Goal: Information Seeking & Learning: Find specific fact

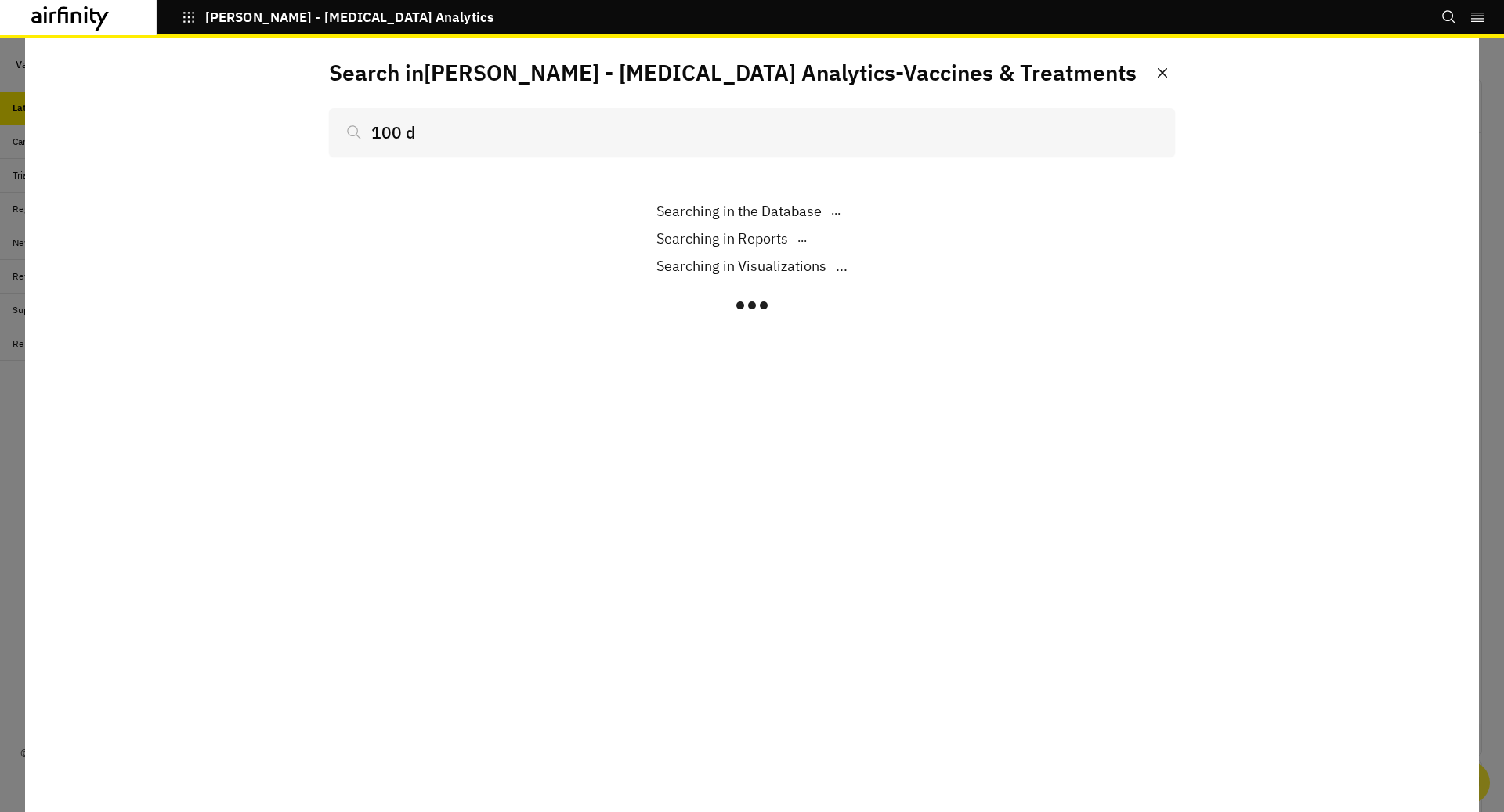
scroll to position [1016, 470]
type input "100 da"
type input "100 days"
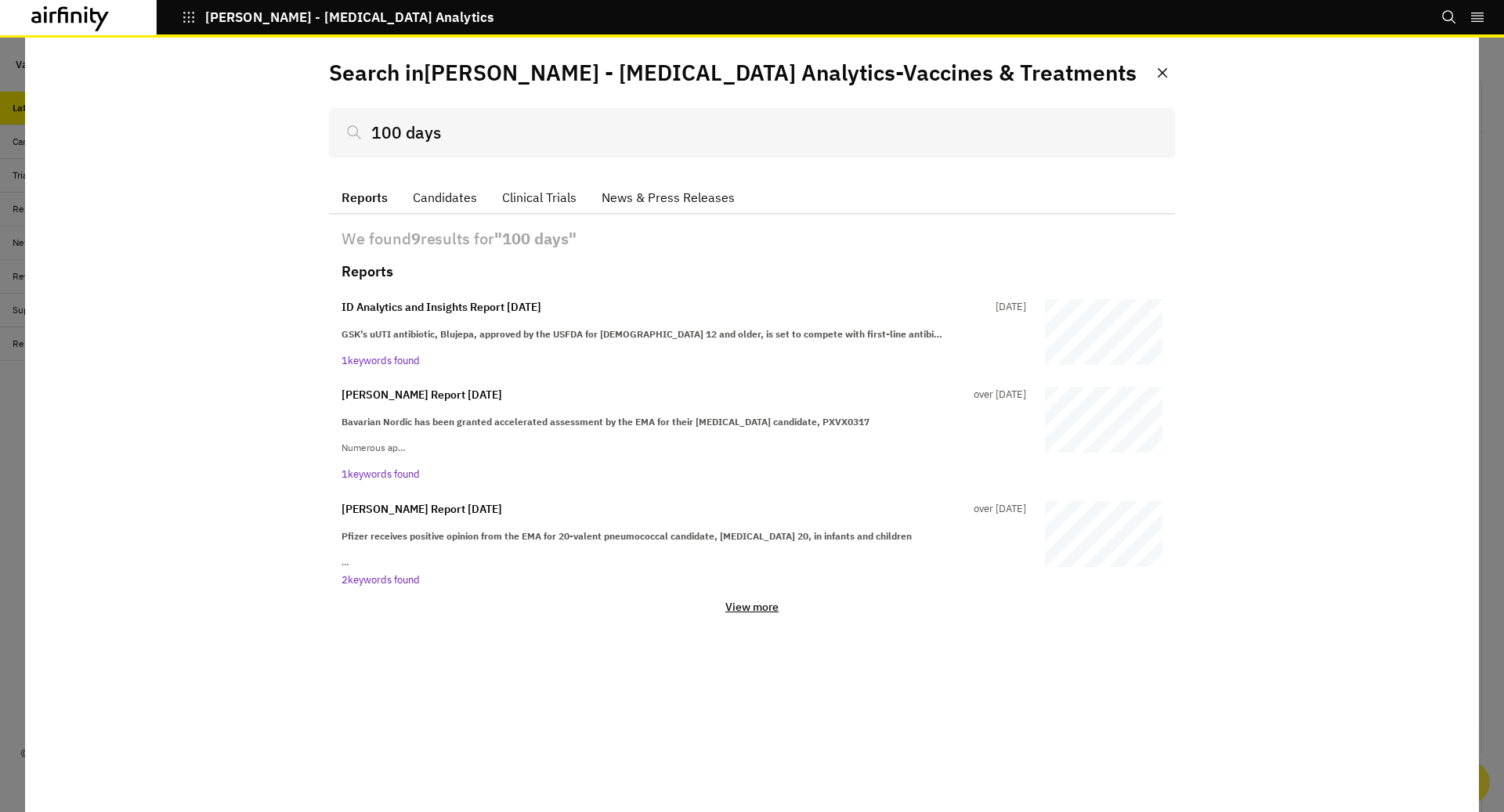
click at [748, 606] on p "View more" at bounding box center [751, 606] width 53 height 14
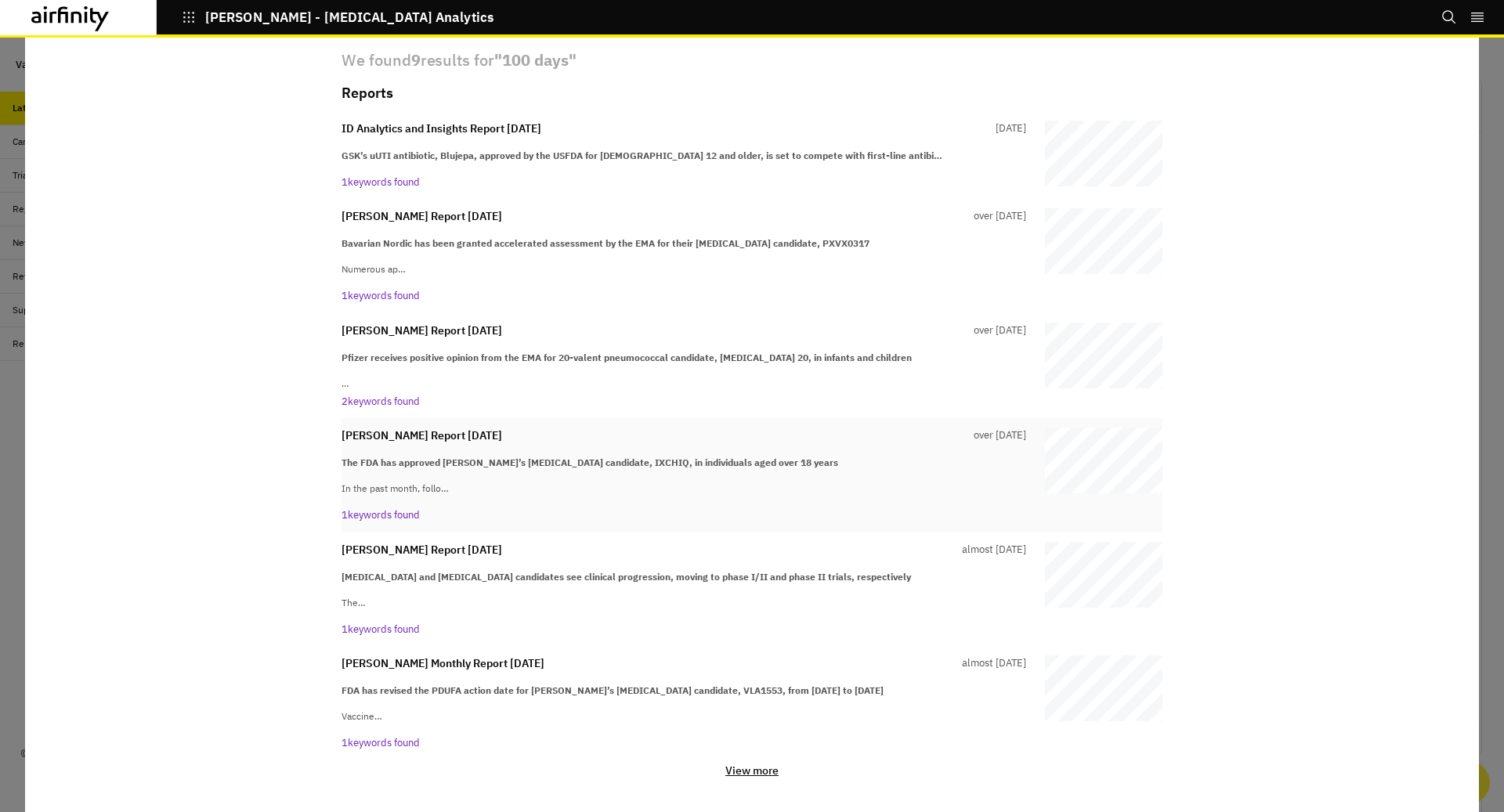
scroll to position [182, 0]
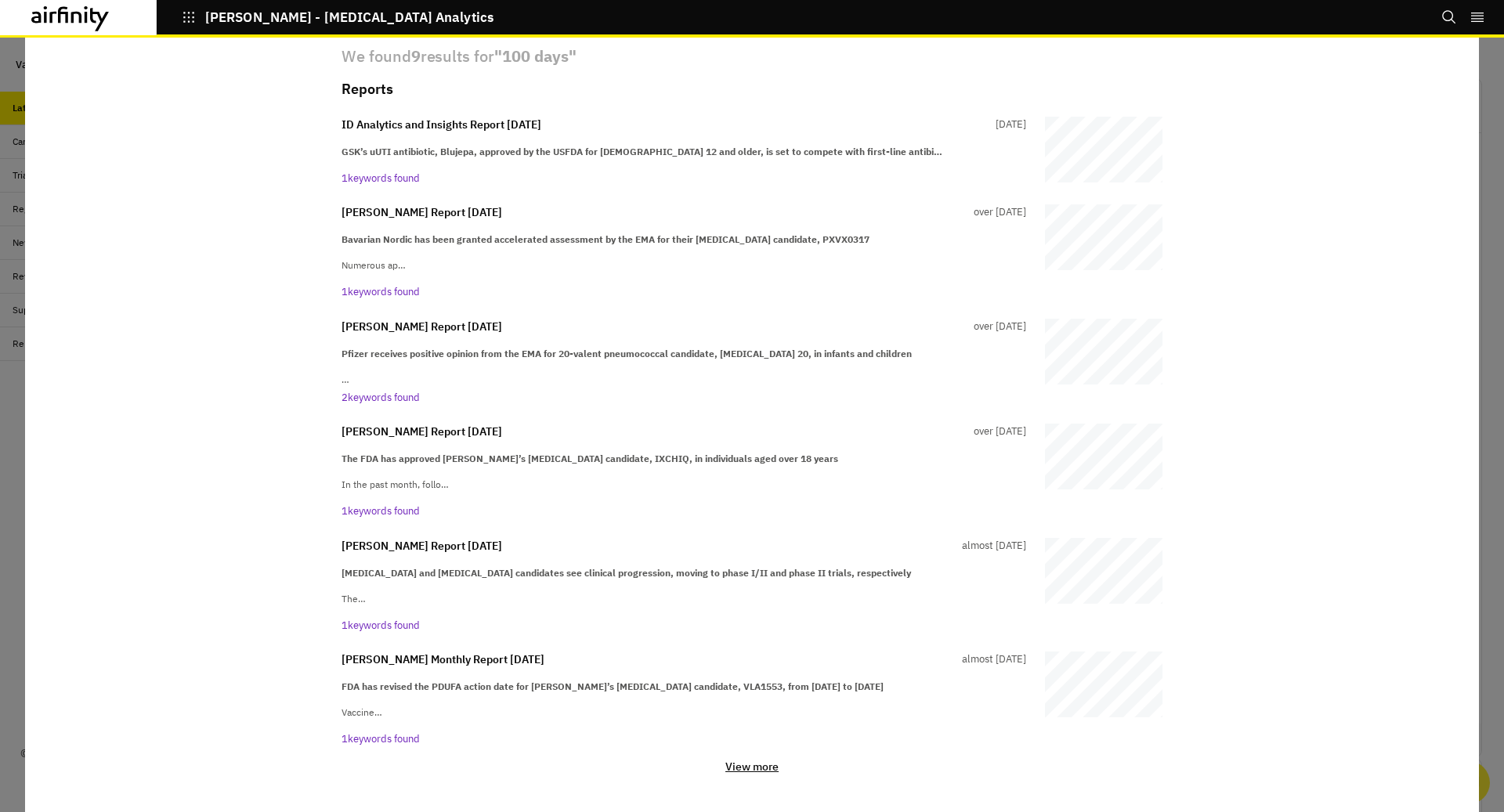
click at [739, 769] on p "View more" at bounding box center [751, 766] width 53 height 14
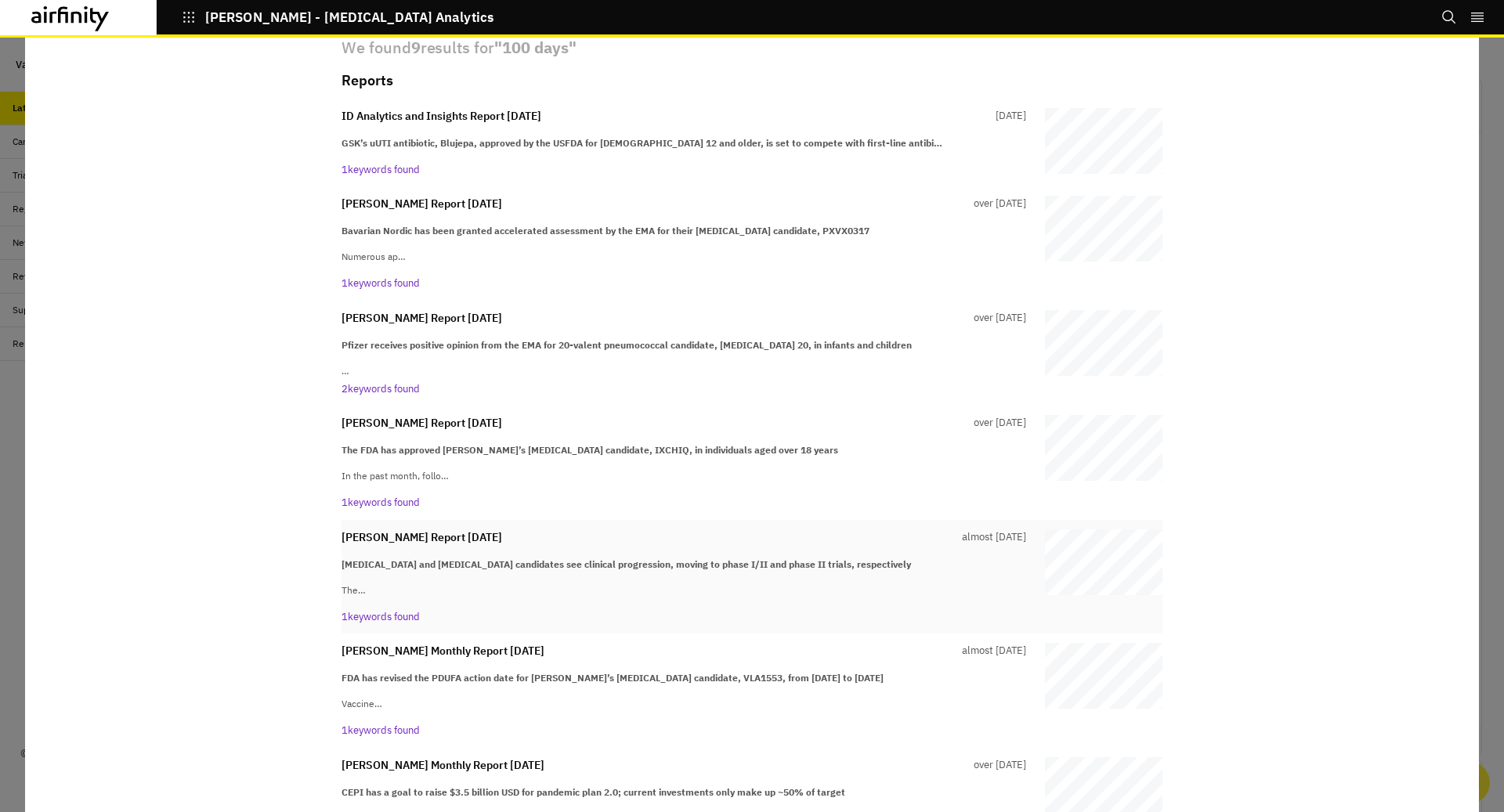
scroll to position [583, 0]
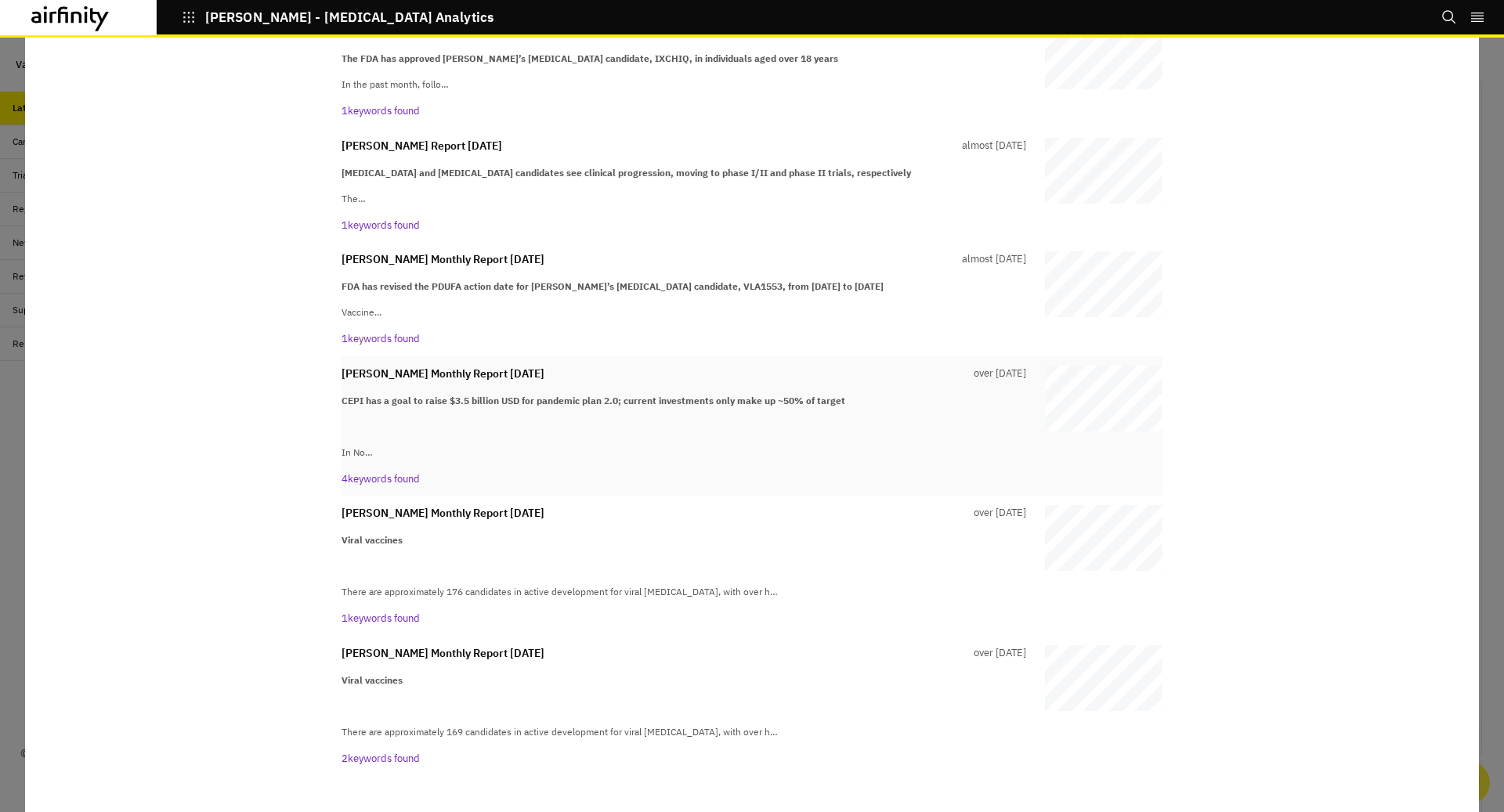
click at [503, 428] on p at bounding box center [684, 426] width 685 height 14
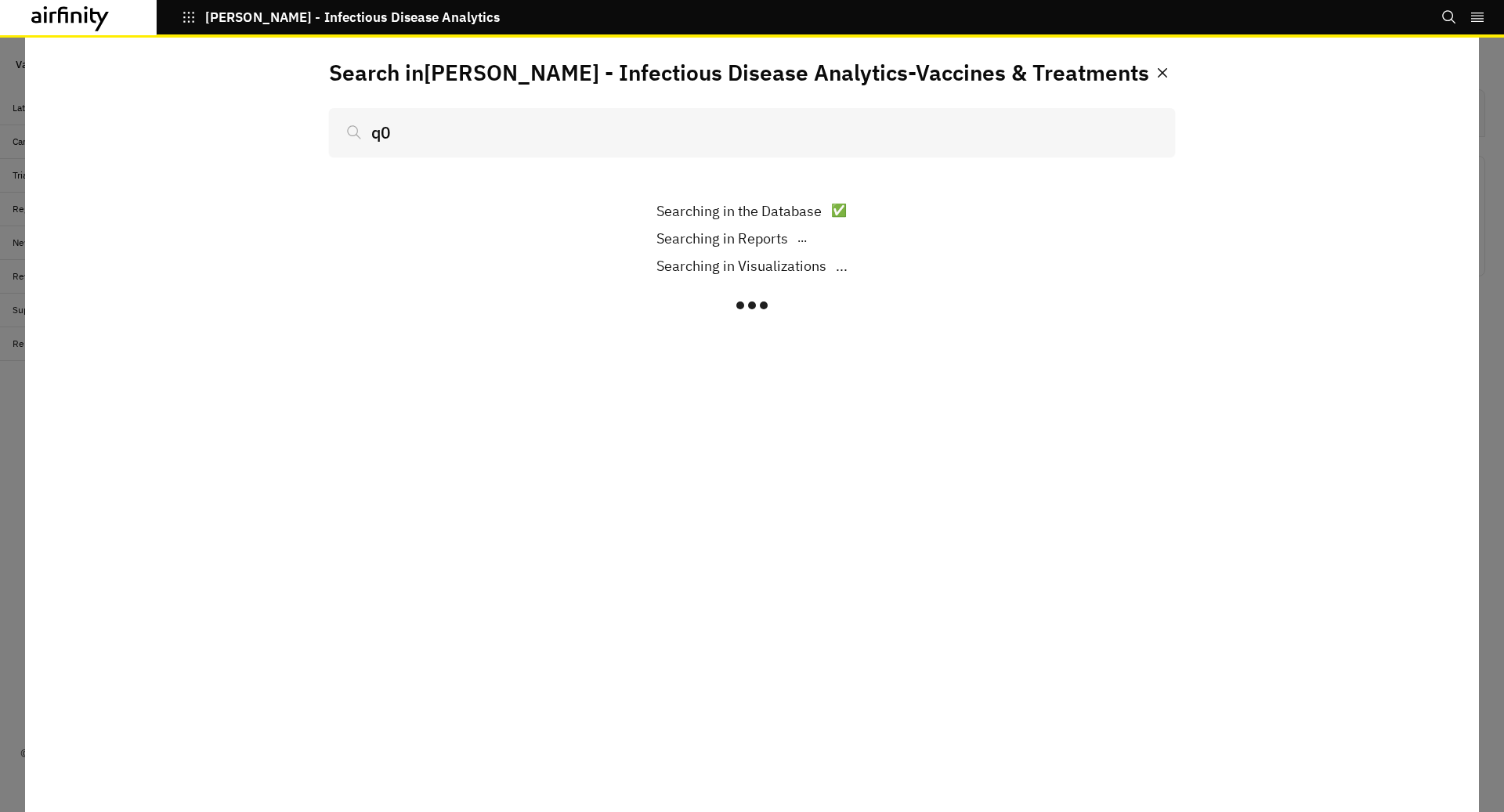
type input "q"
type input "100 days"
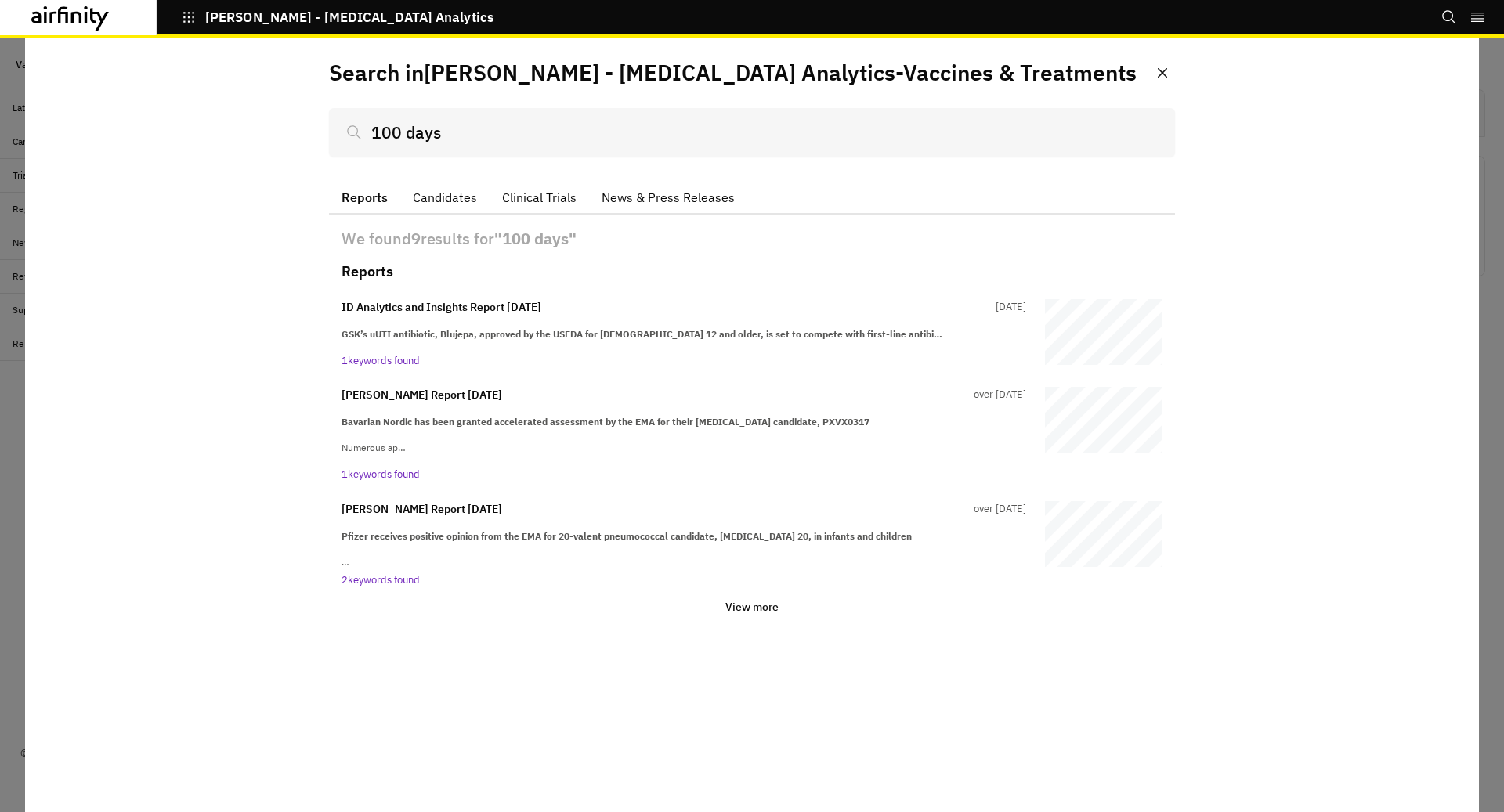
click at [749, 616] on div "We found 9 results for " 100 days " Reports ID Analytics and Insights Report [D…" at bounding box center [752, 433] width 846 height 438
click at [749, 607] on p "View more" at bounding box center [751, 606] width 53 height 14
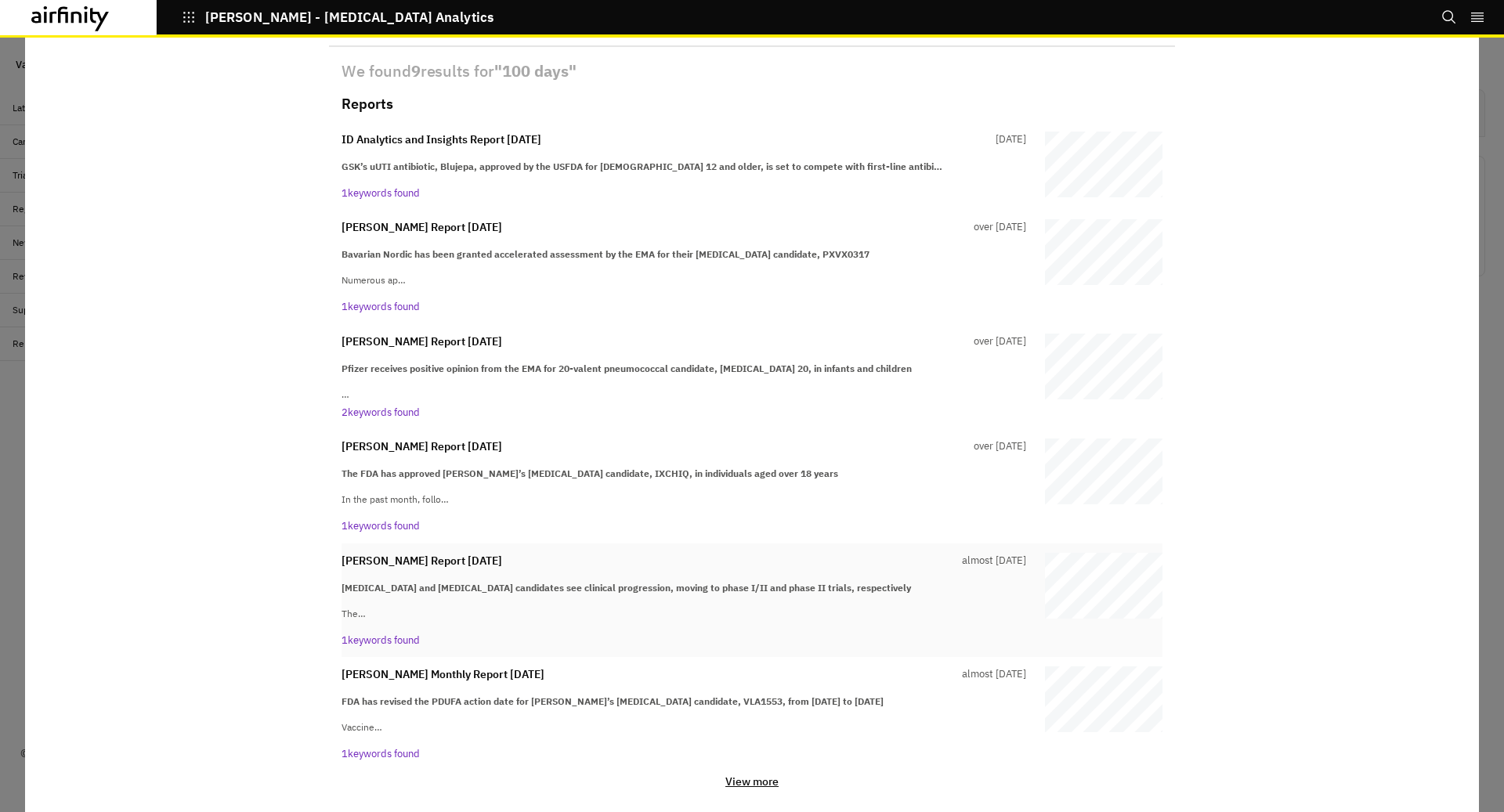
scroll to position [182, 0]
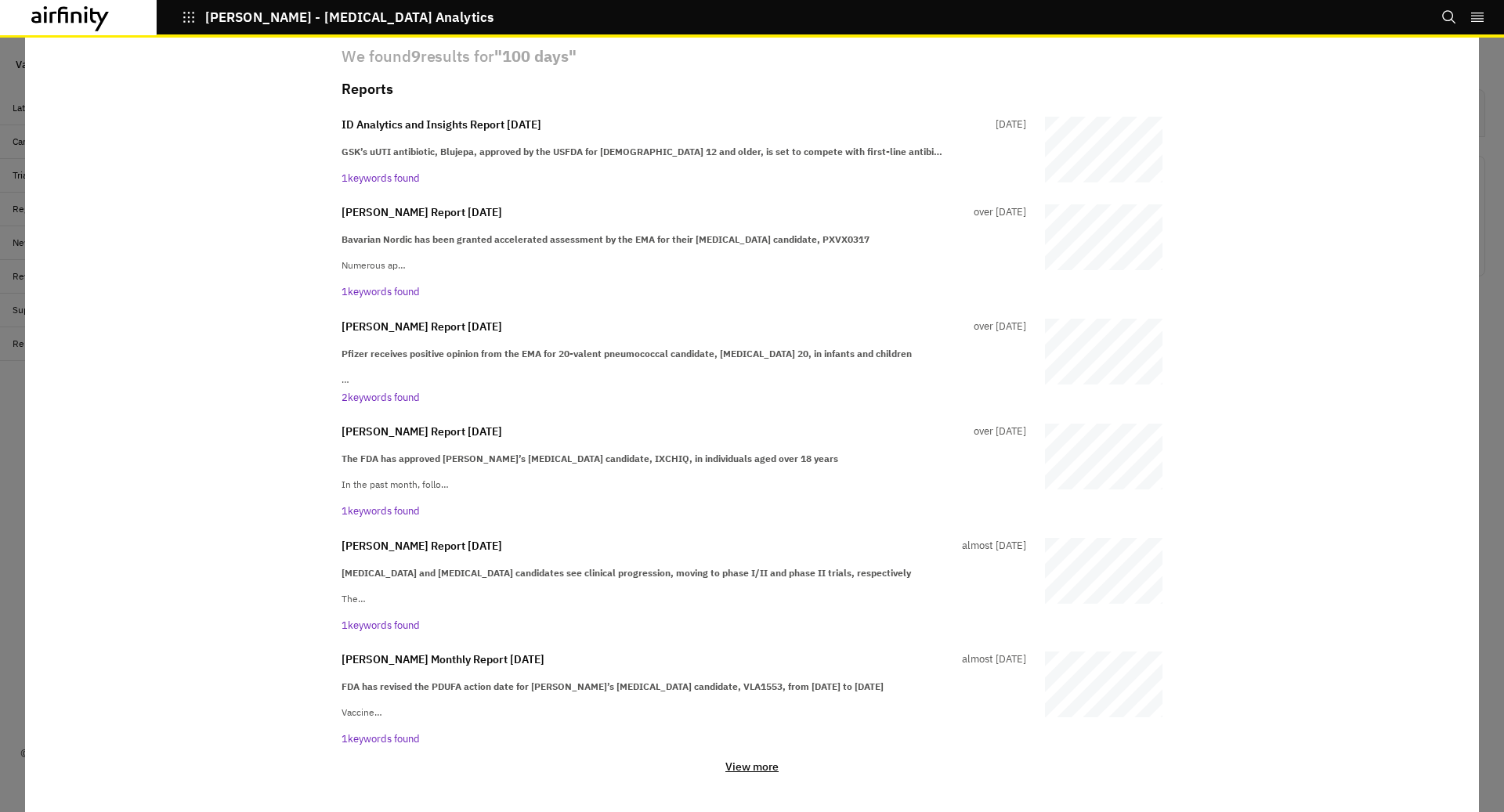
click at [731, 768] on p "View more" at bounding box center [751, 766] width 53 height 14
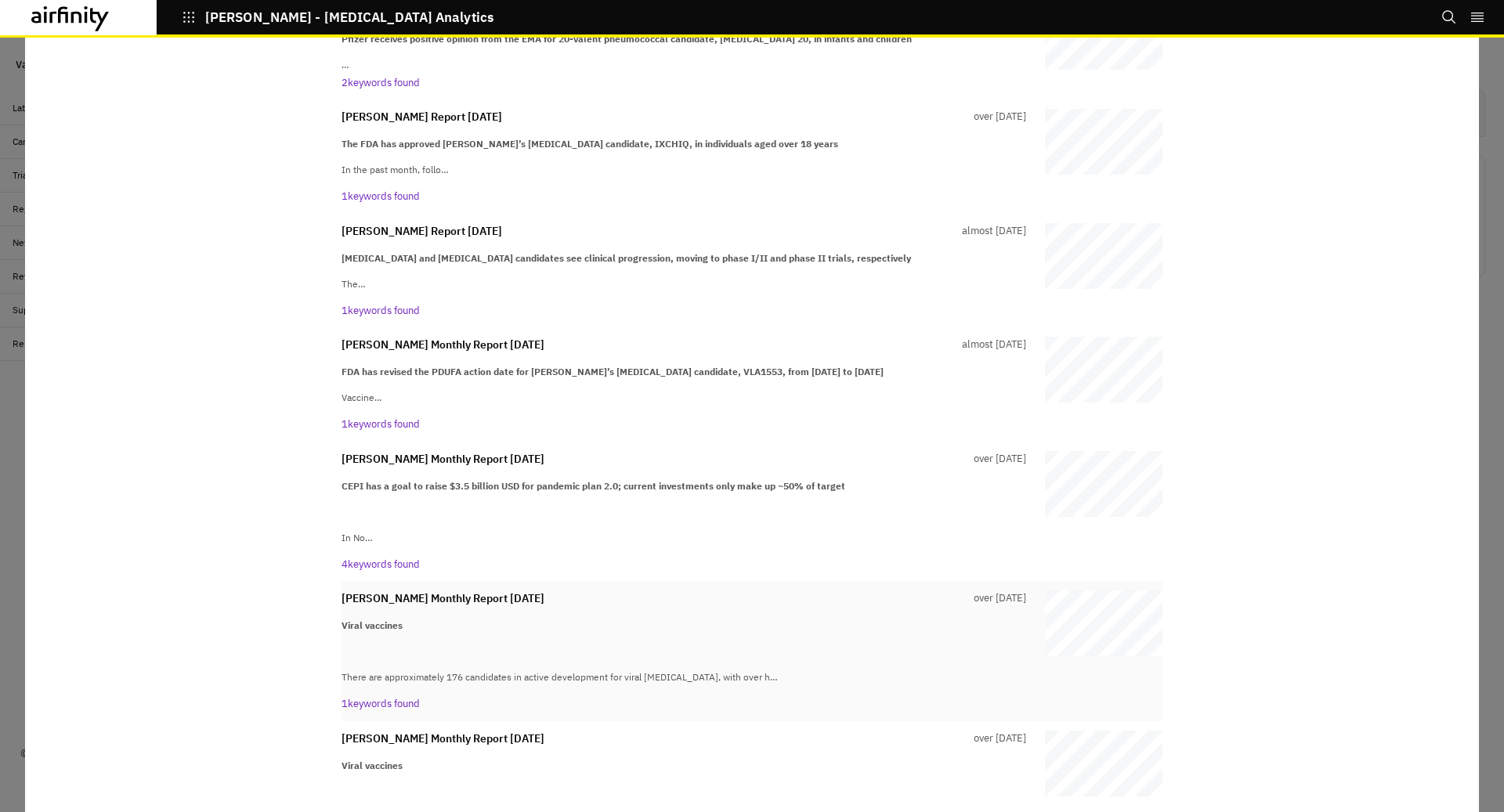
scroll to position [583, 0]
